Goal: Check status

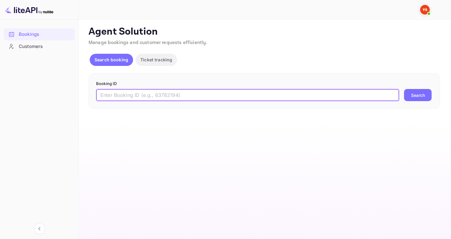
click at [131, 99] on input "text" at bounding box center [247, 95] width 303 height 12
paste input "9543946"
type input "9543946"
click at [404, 89] on button "Search" at bounding box center [418, 95] width 28 height 12
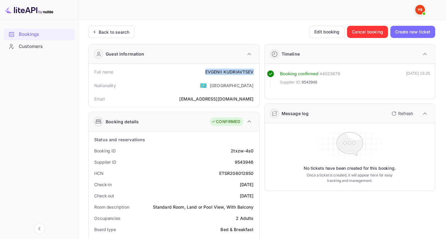
drag, startPoint x: 202, startPoint y: 74, endPoint x: 255, endPoint y: 73, distance: 52.7
click at [255, 73] on div "Full name [PERSON_NAME]" at bounding box center [174, 71] width 166 height 11
copy div "[PERSON_NAME]"
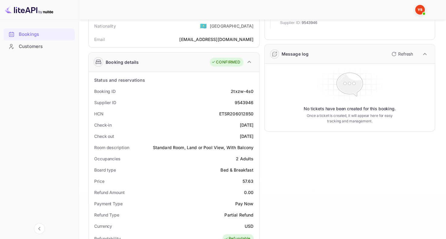
scroll to position [61, 0]
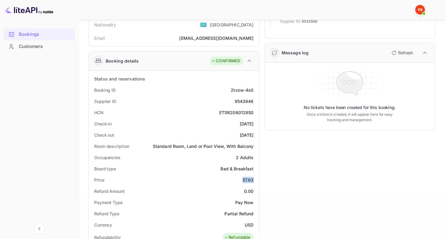
drag, startPoint x: 239, startPoint y: 179, endPoint x: 258, endPoint y: 179, distance: 18.8
click at [258, 179] on div "Status and reservations Booking ID 2txzw-4s0 Supplier ID 9543946 HCN ETSR206012…" at bounding box center [174, 243] width 171 height 345
copy div "57.63"
